Goal: Information Seeking & Learning: Stay updated

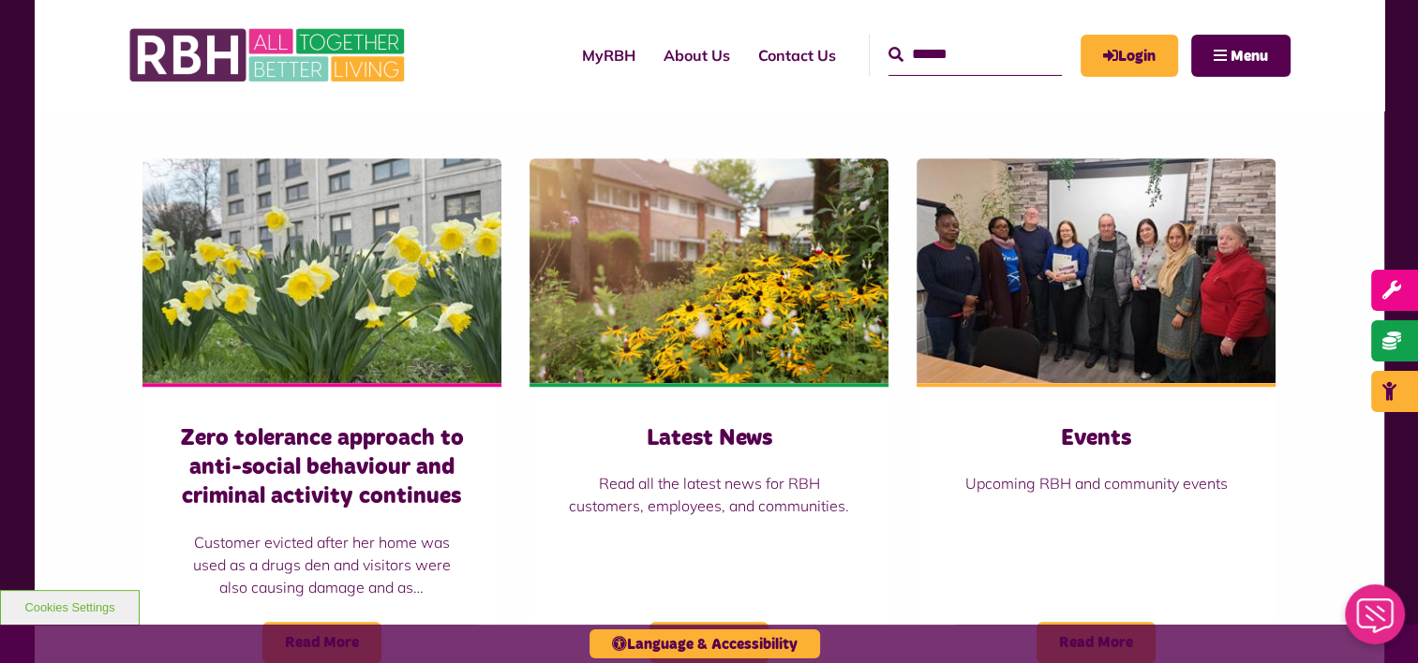
scroll to position [1255, 0]
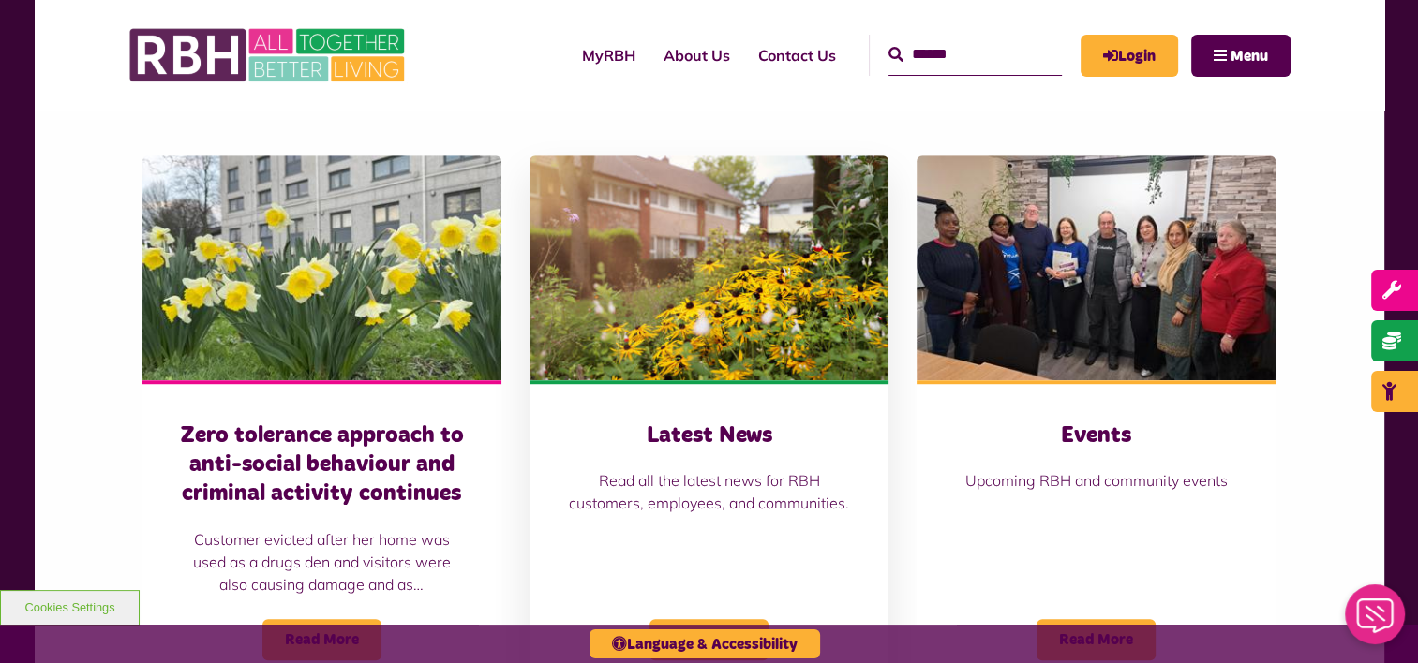
click at [799, 430] on h3 "Latest News" at bounding box center [709, 436] width 284 height 29
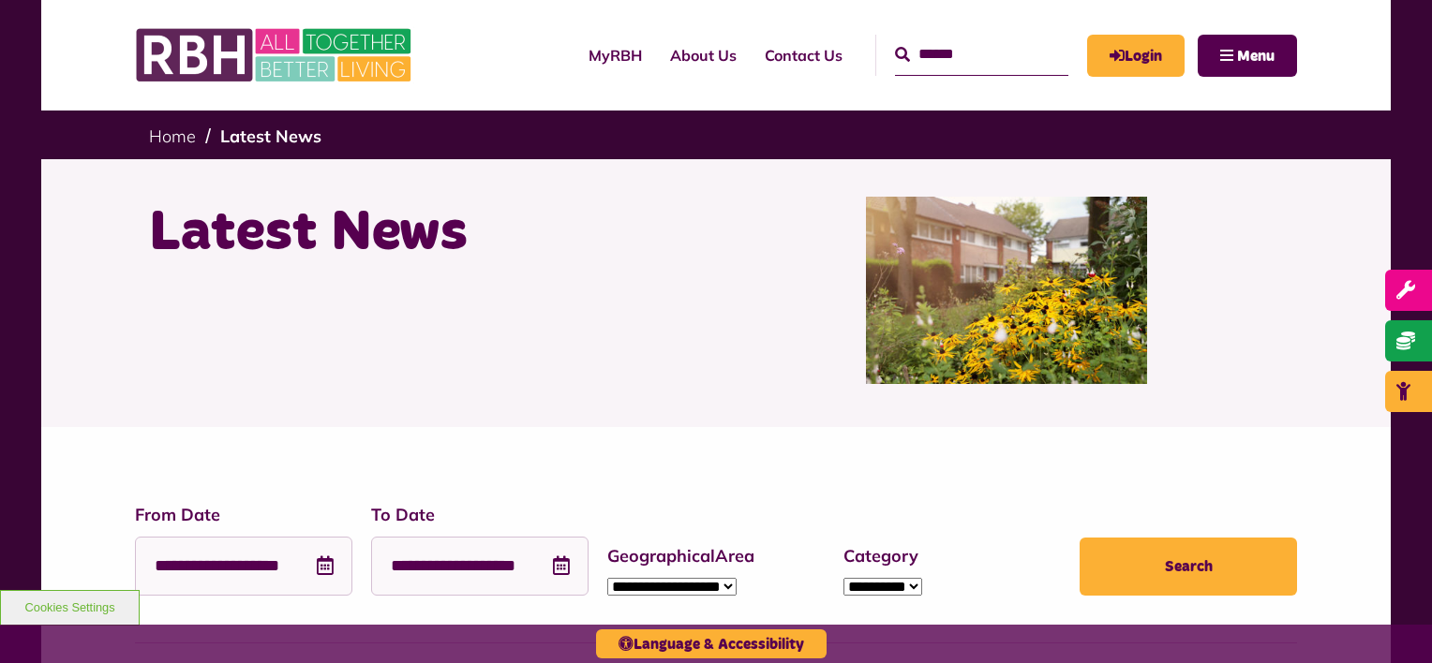
type input "**********"
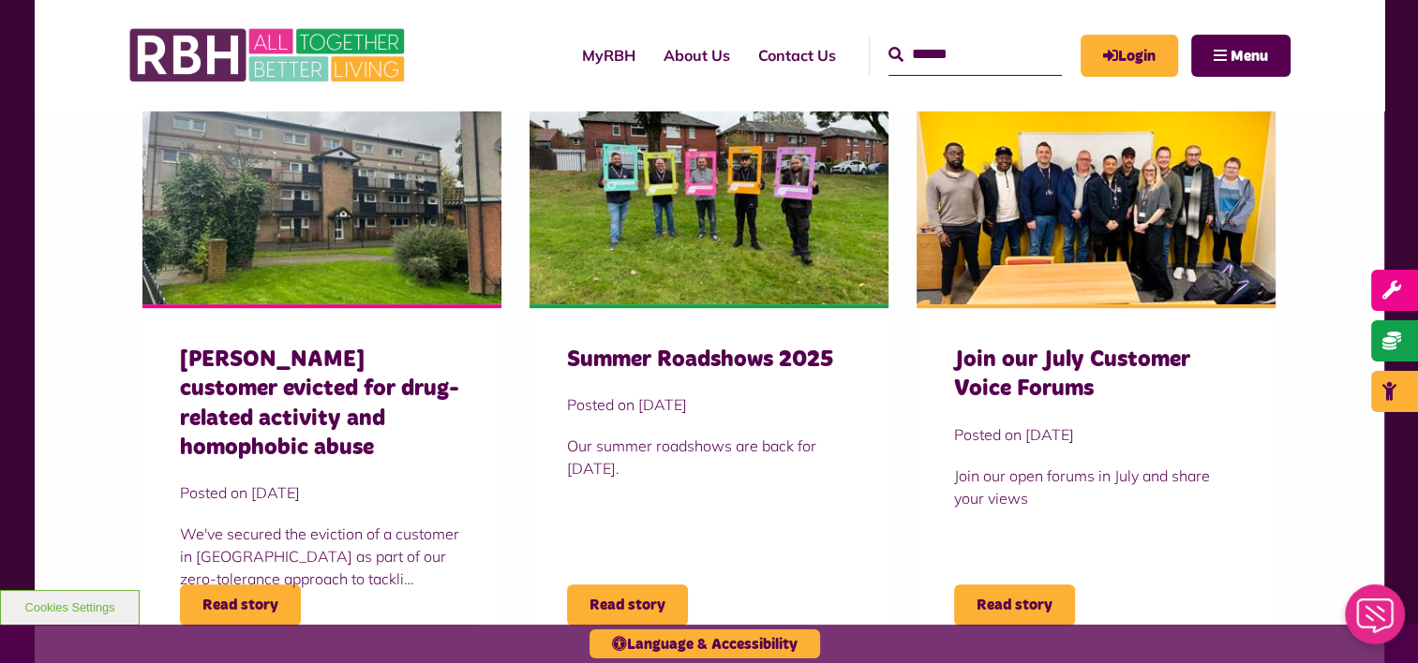
scroll to position [589, 0]
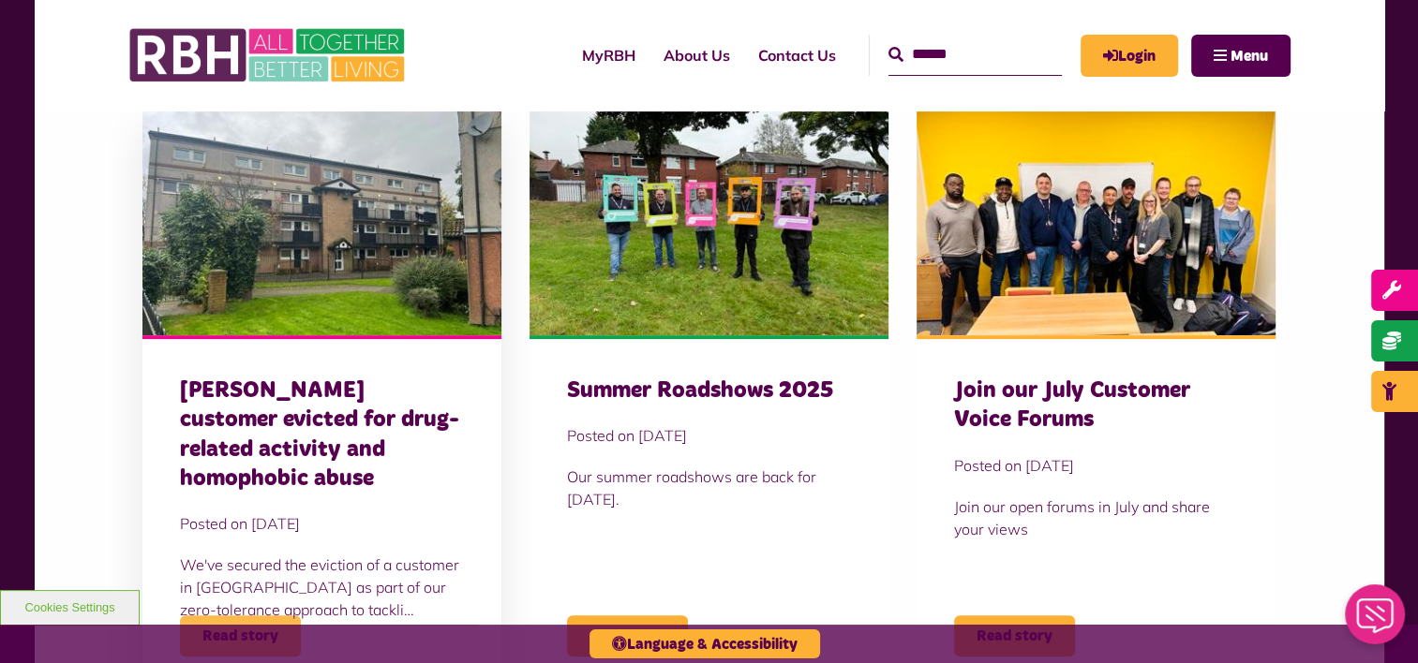
click at [229, 620] on span "Read story" at bounding box center [240, 636] width 121 height 41
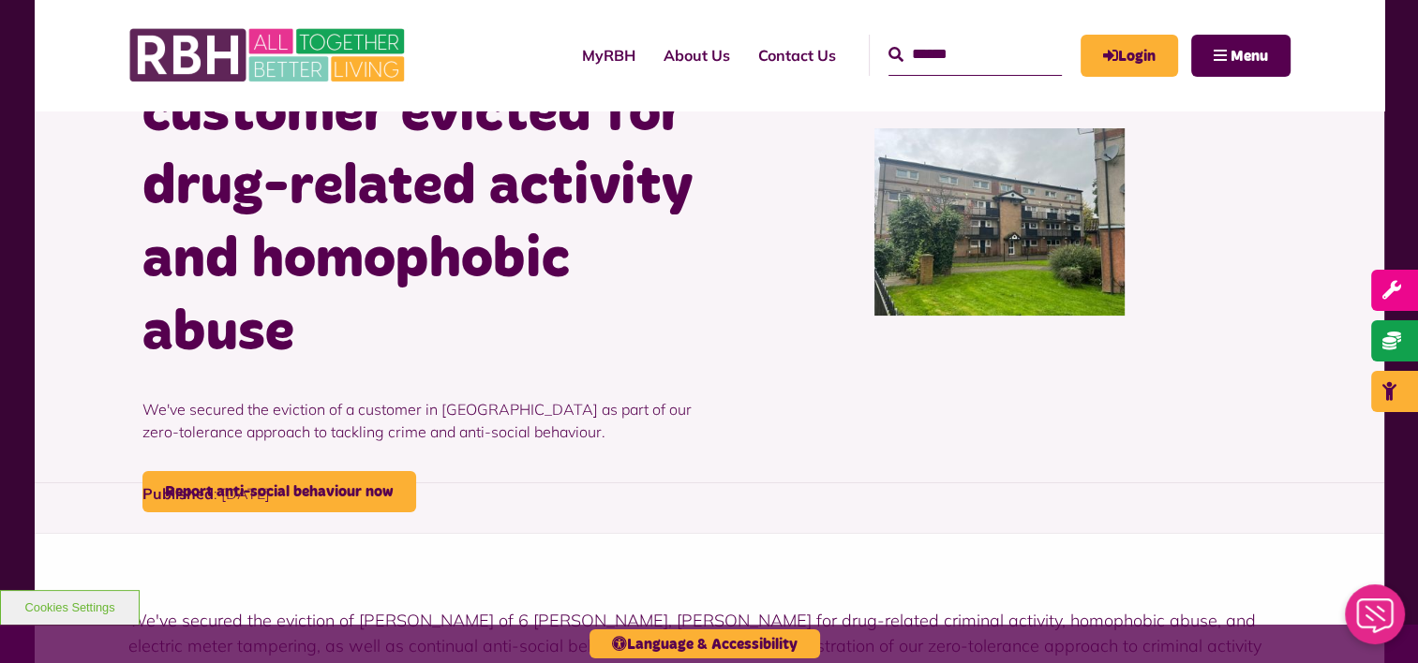
scroll to position [214, 0]
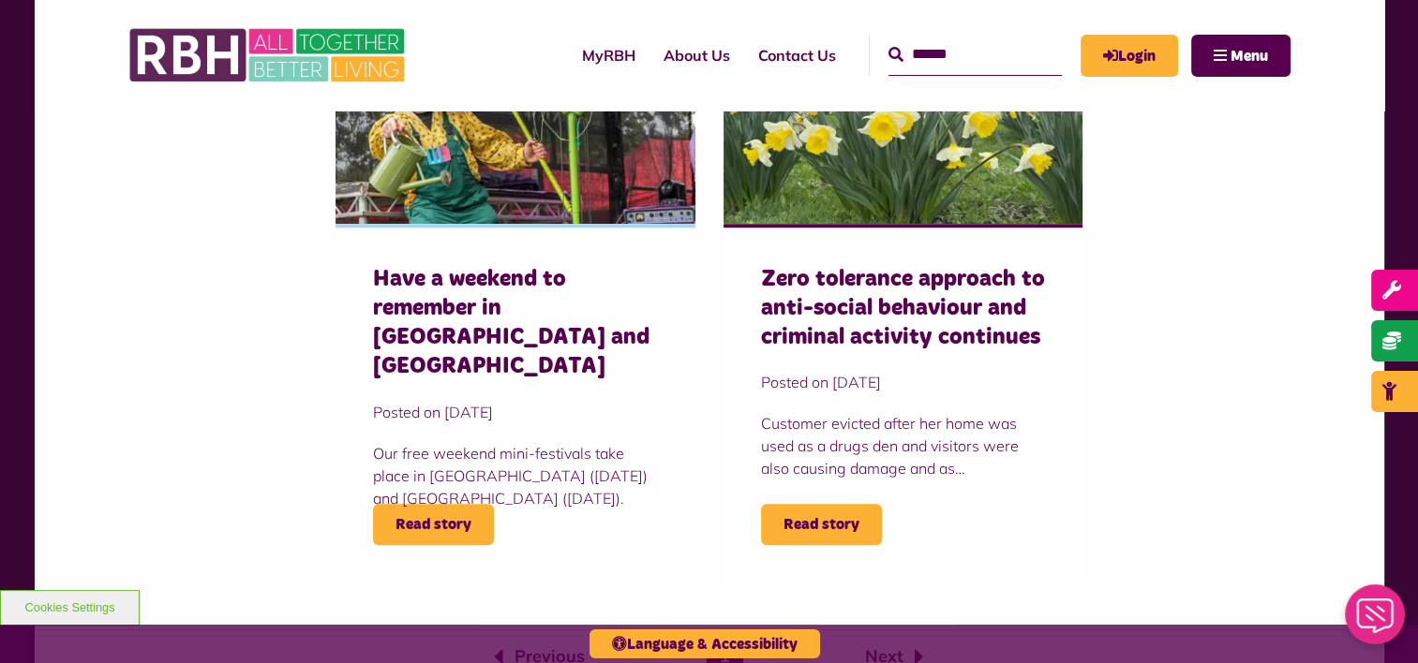
scroll to position [1320, 0]
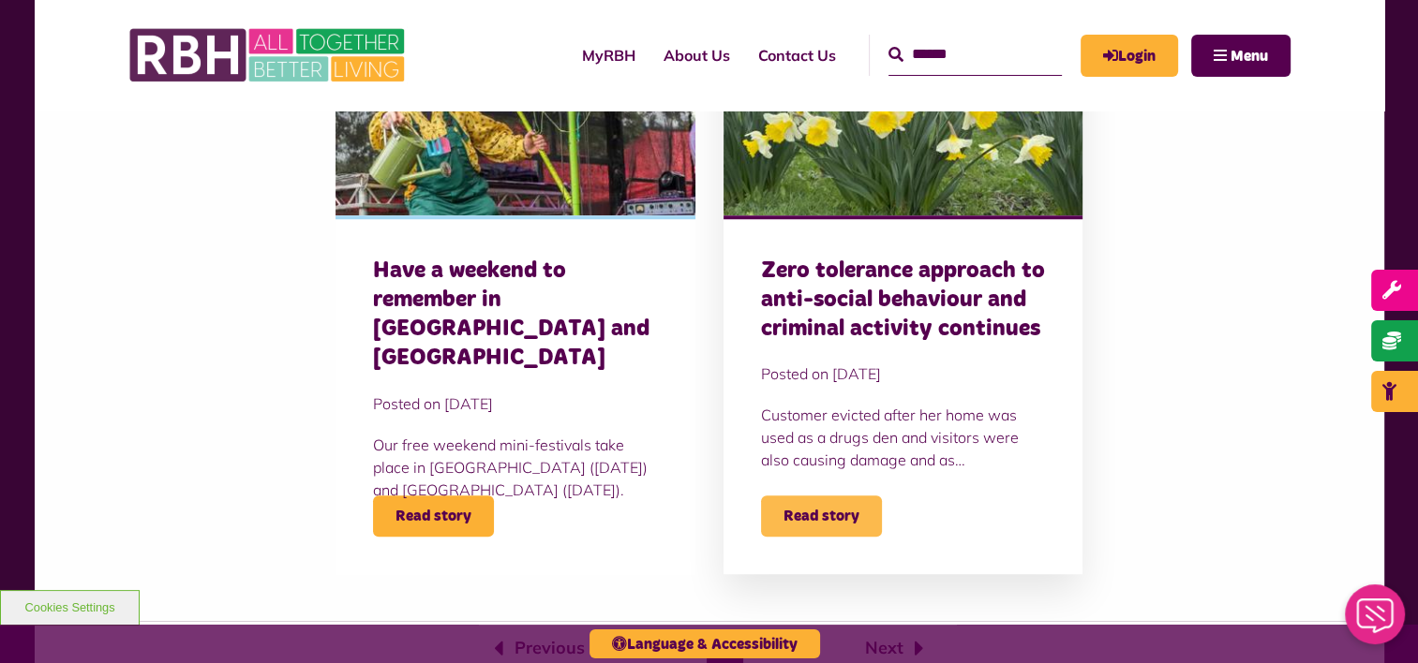
click at [842, 512] on span "Read story" at bounding box center [821, 516] width 121 height 41
